Goal: Register for event/course

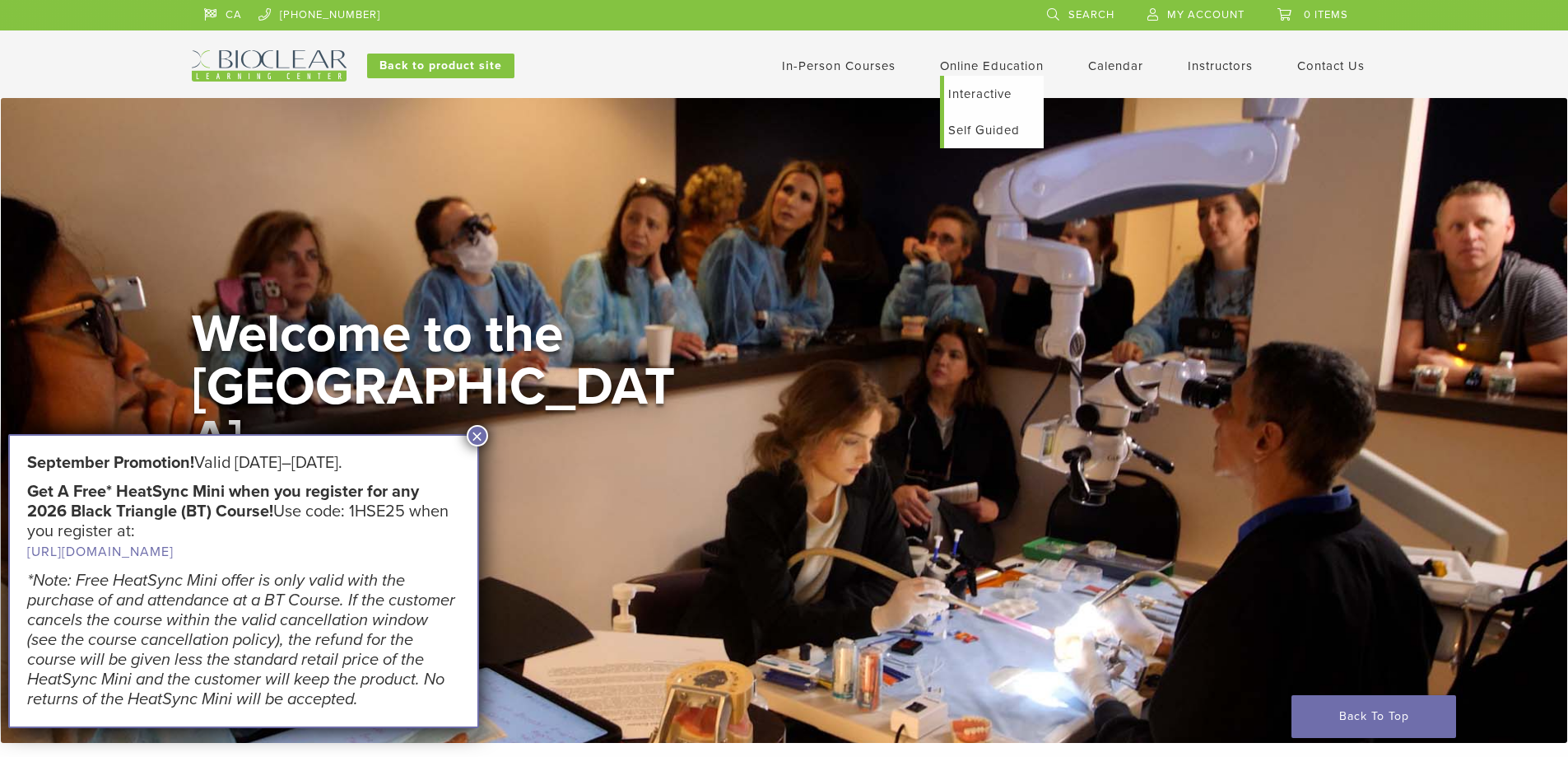
click at [989, 131] on link "Self Guided" at bounding box center [994, 129] width 100 height 36
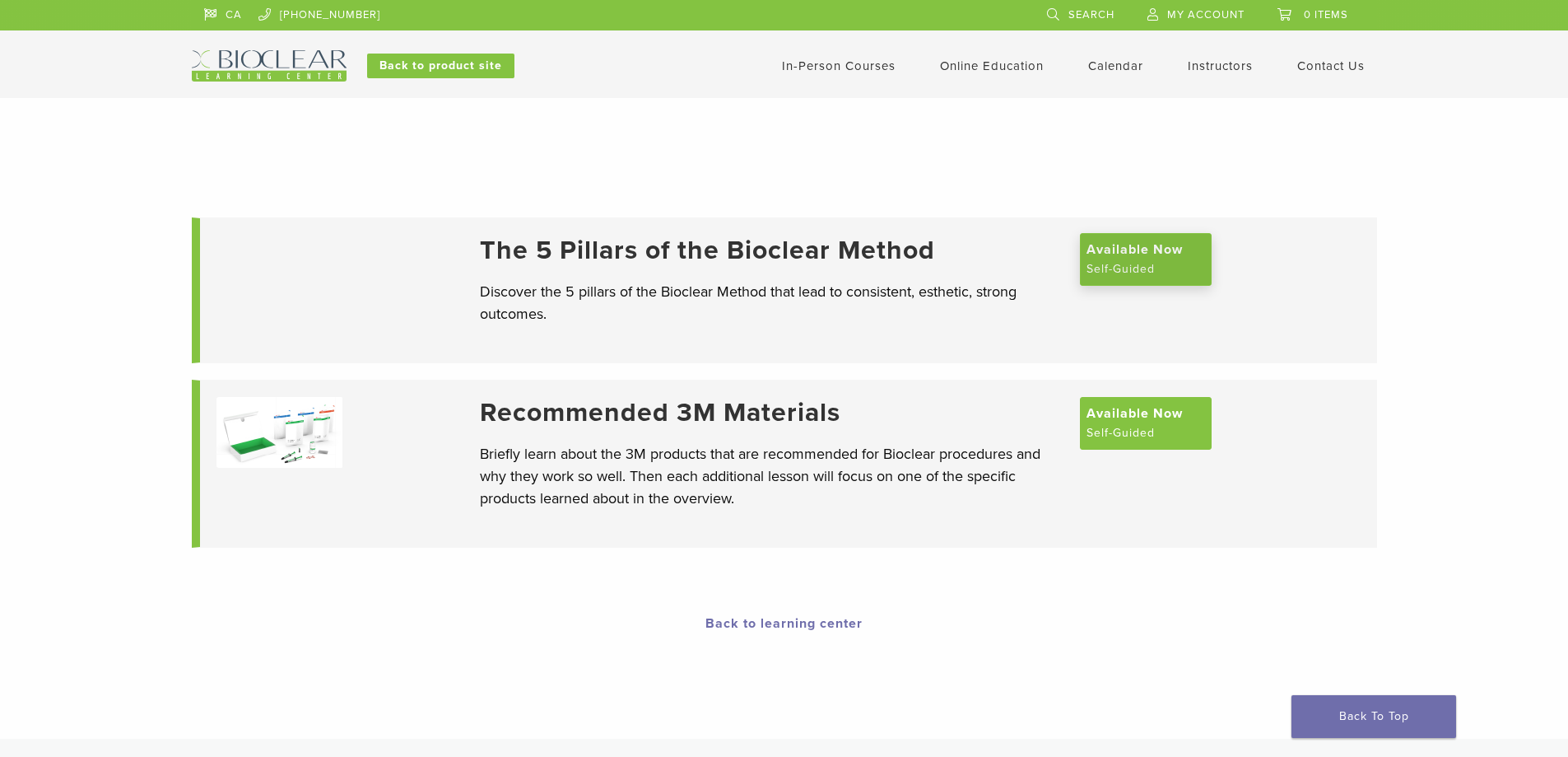
click at [1135, 260] on span "Available Now" at bounding box center [1135, 249] width 96 height 20
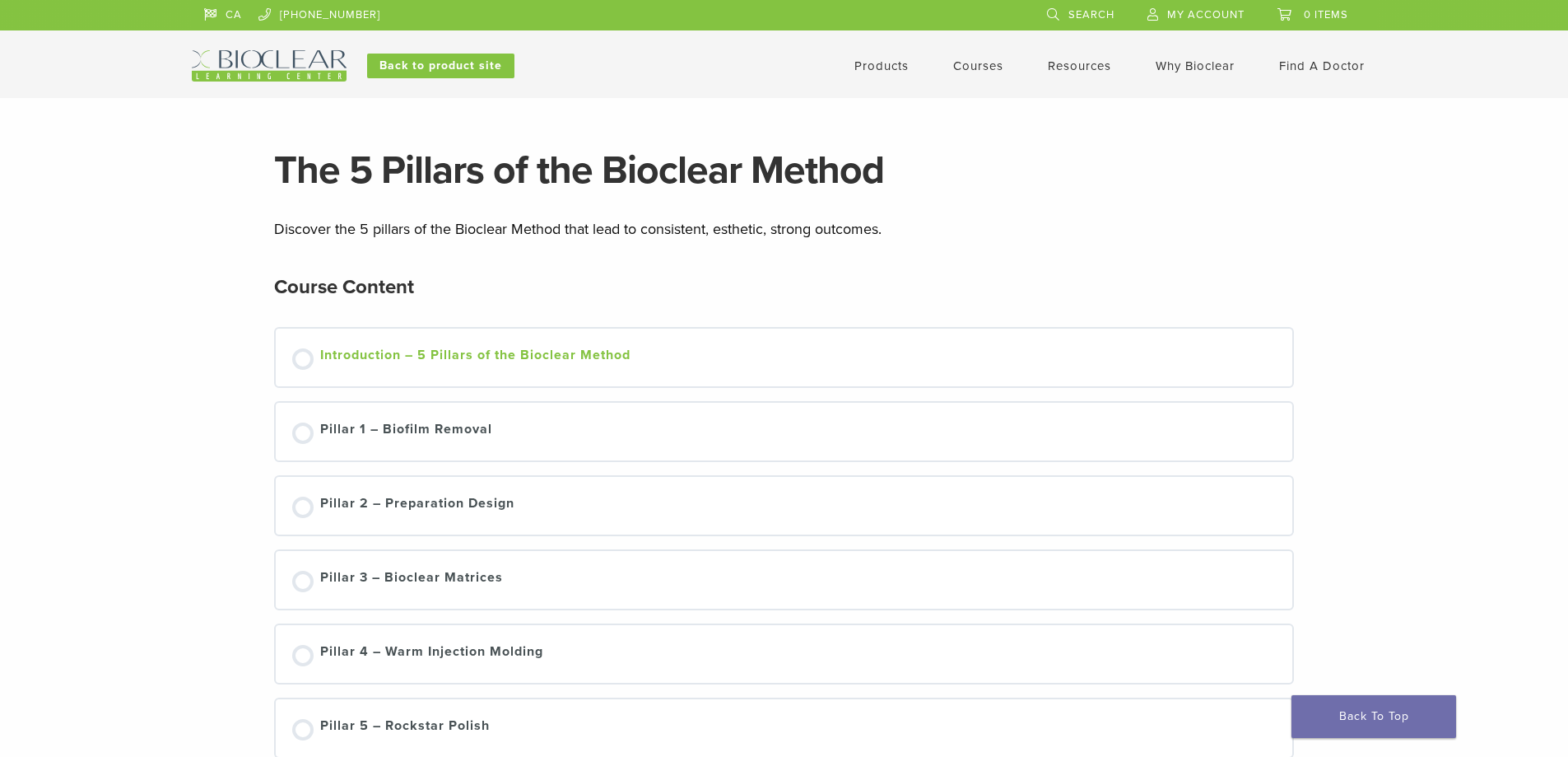
click at [301, 366] on div at bounding box center [303, 359] width 22 height 22
